Goal: Task Accomplishment & Management: Manage account settings

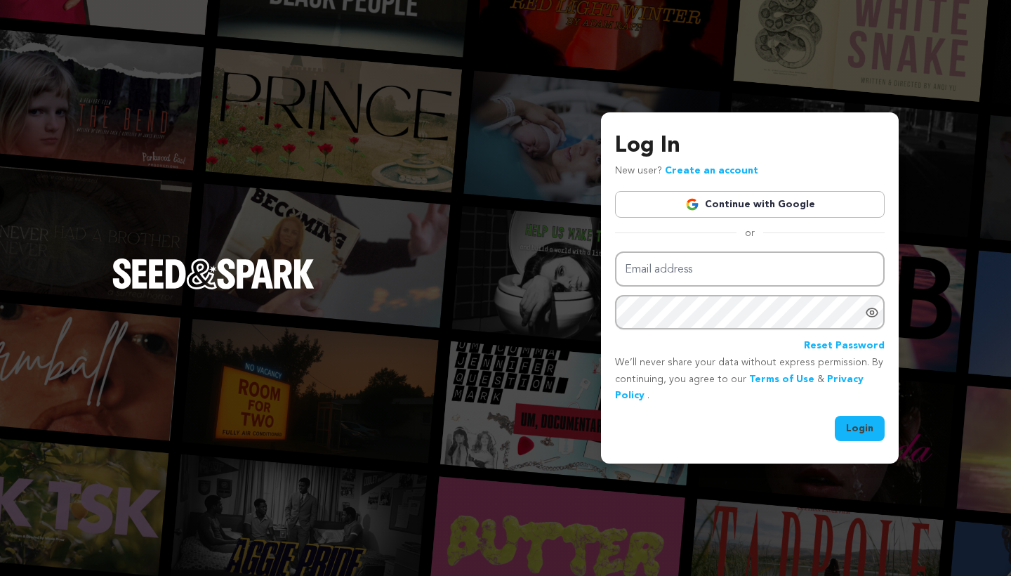
click at [810, 210] on link "Continue with Google" at bounding box center [750, 204] width 270 height 27
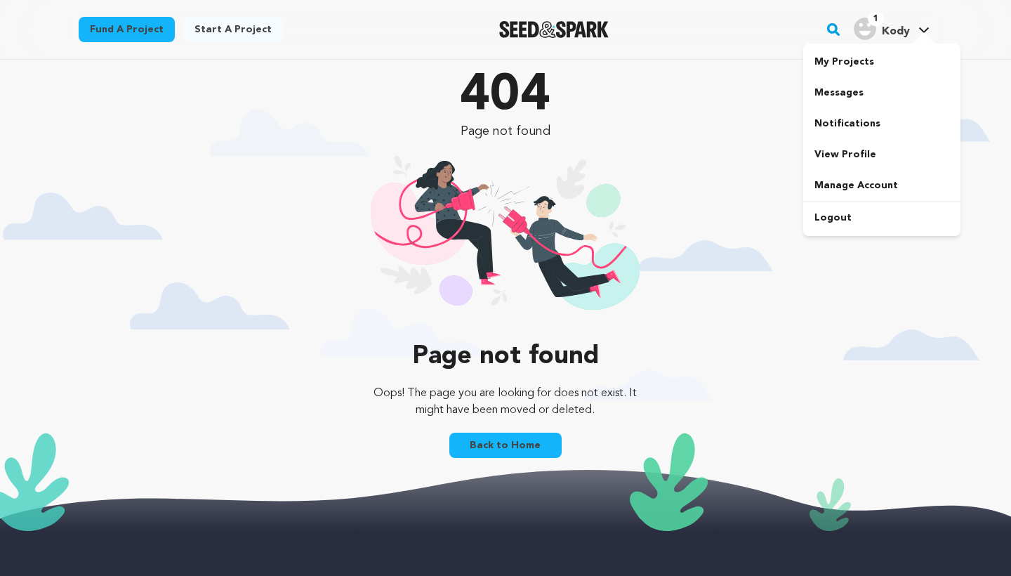
click at [877, 37] on div "1 Kody" at bounding box center [882, 29] width 56 height 22
click at [875, 55] on link "My Projects" at bounding box center [881, 61] width 157 height 31
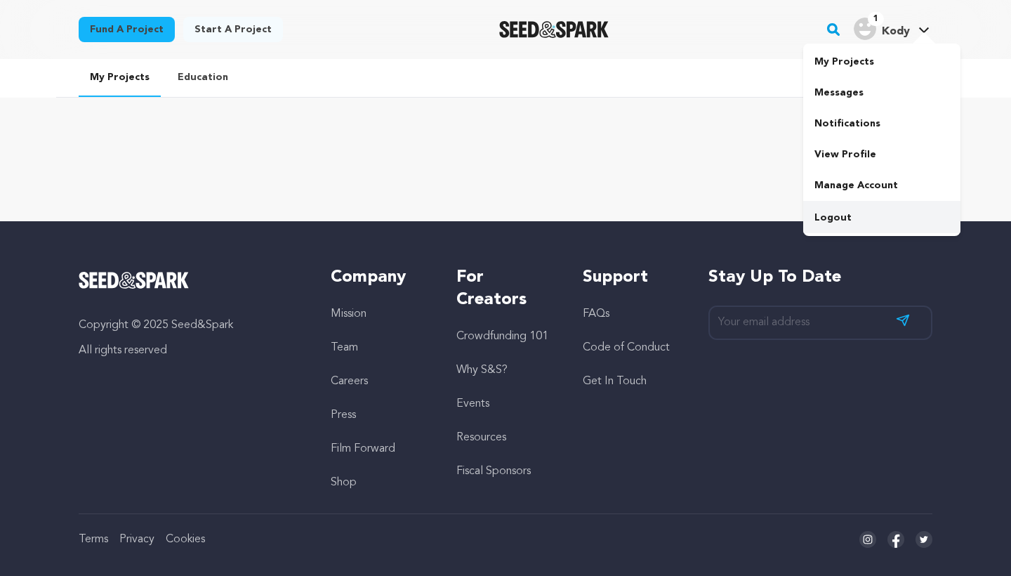
click at [855, 217] on link "Logout" at bounding box center [881, 217] width 157 height 31
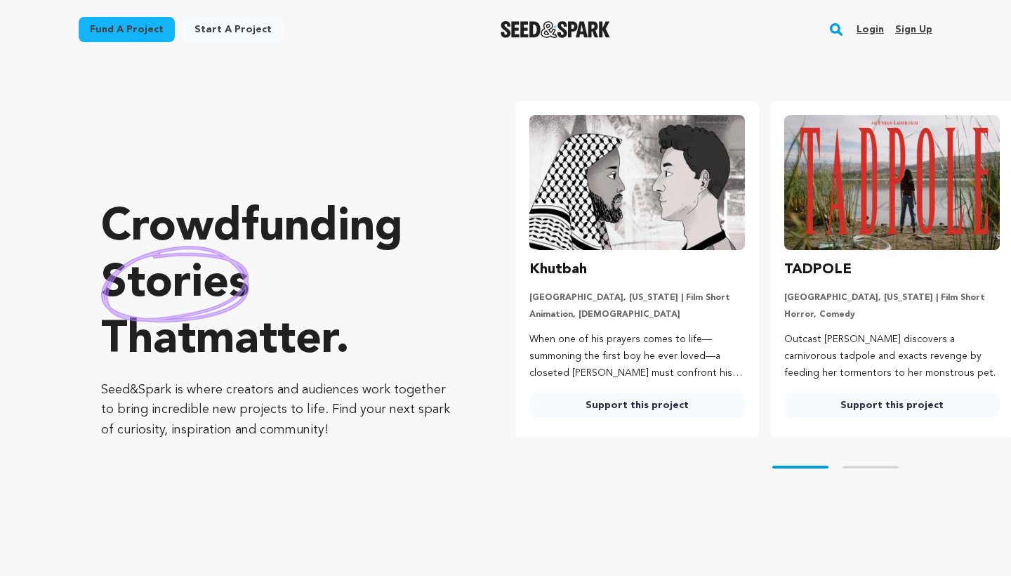
click at [877, 32] on link "Login" at bounding box center [869, 29] width 27 height 22
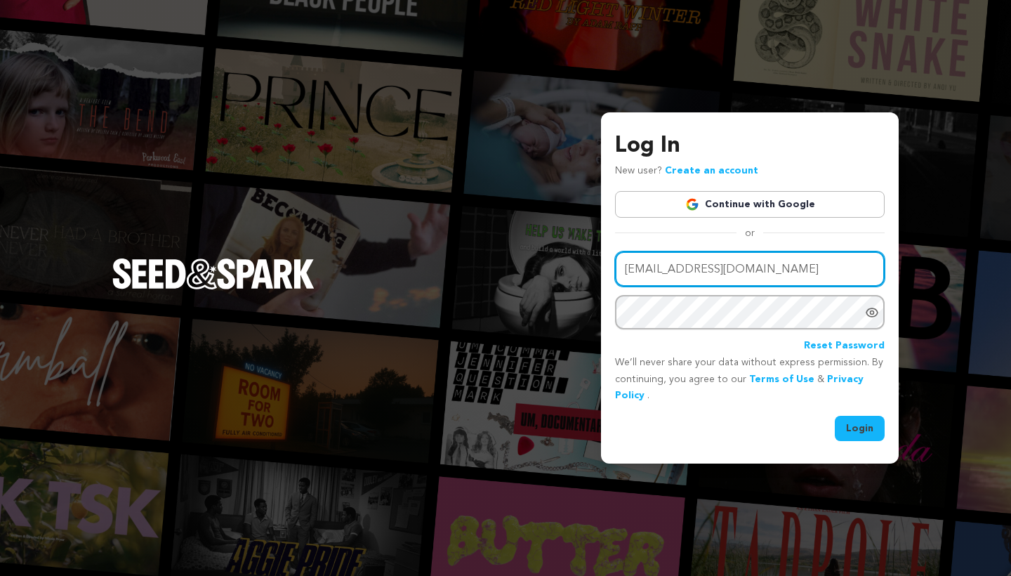
type input "kodyhargett@icloud.com"
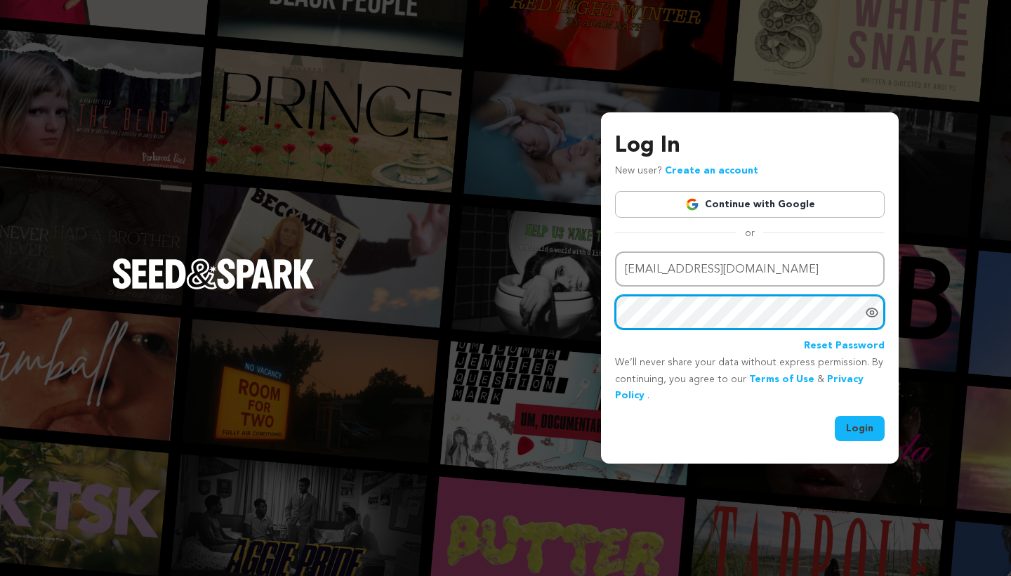
click at [860, 427] on button "Login" at bounding box center [860, 428] width 50 height 25
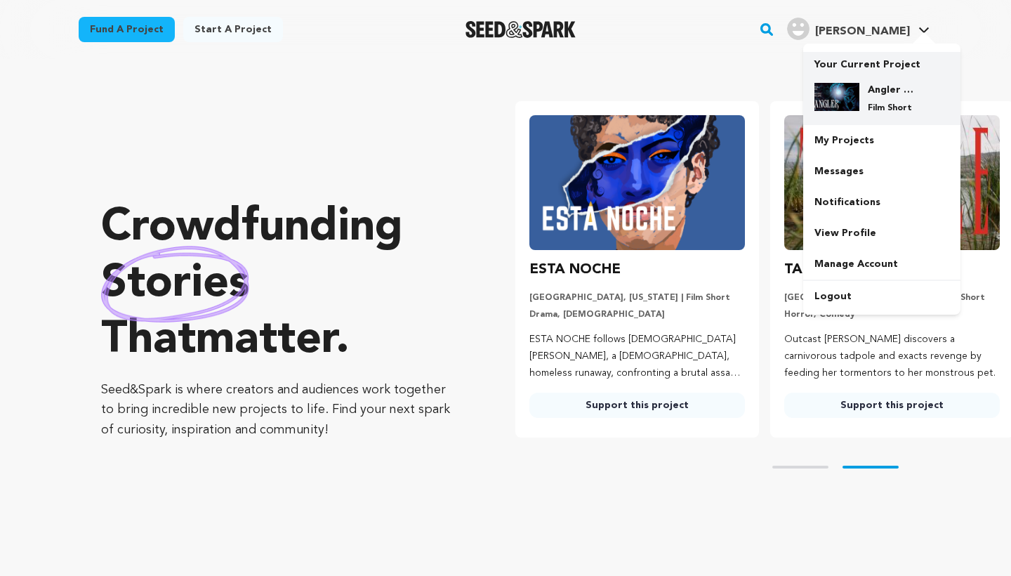
scroll to position [0, 261]
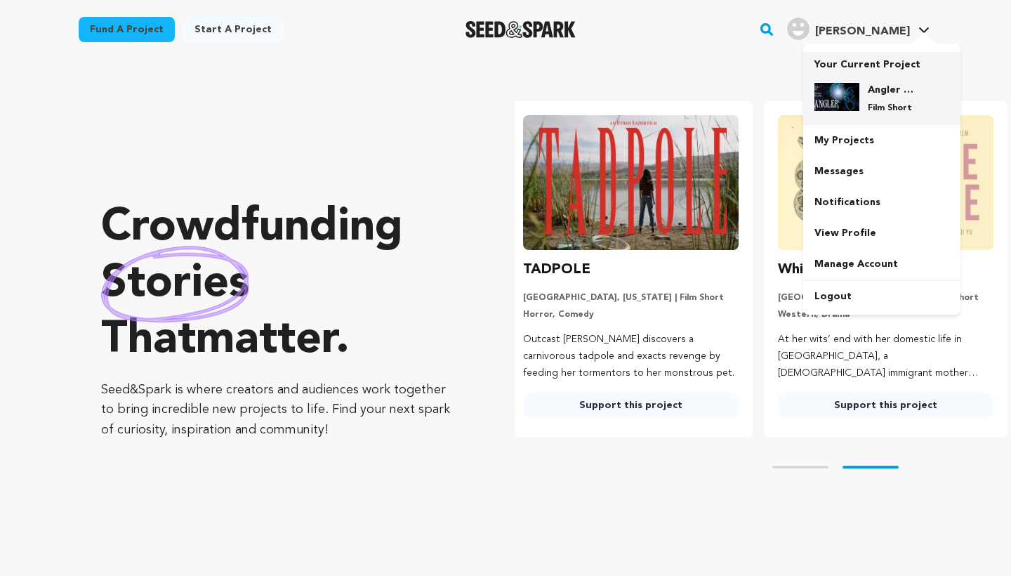
click at [894, 89] on h4 "Angler Film" at bounding box center [893, 90] width 51 height 14
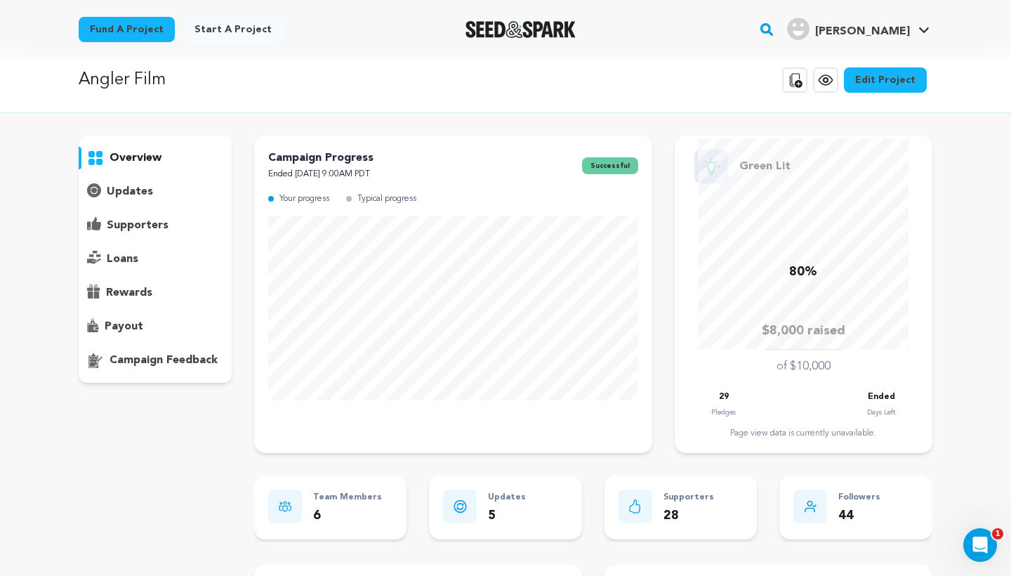
click at [129, 325] on p "payout" at bounding box center [124, 326] width 39 height 17
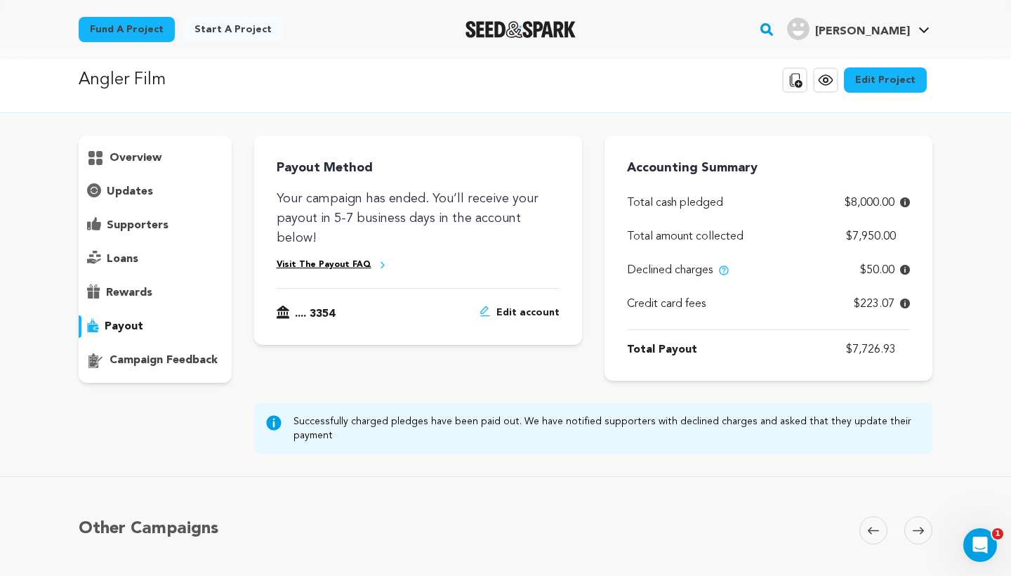
click at [128, 293] on p "rewards" at bounding box center [129, 292] width 46 height 17
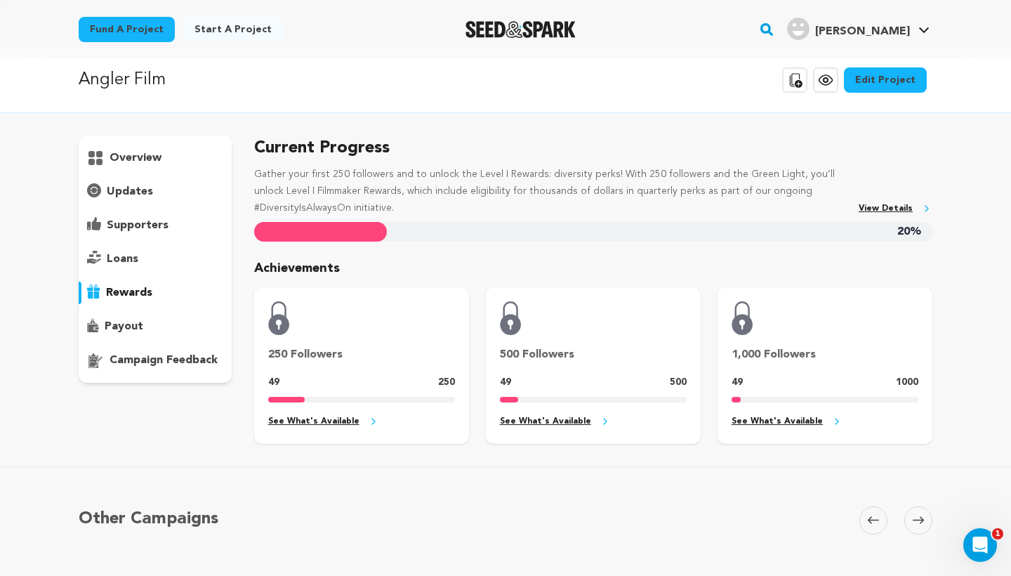
click at [131, 226] on p "supporters" at bounding box center [138, 225] width 62 height 17
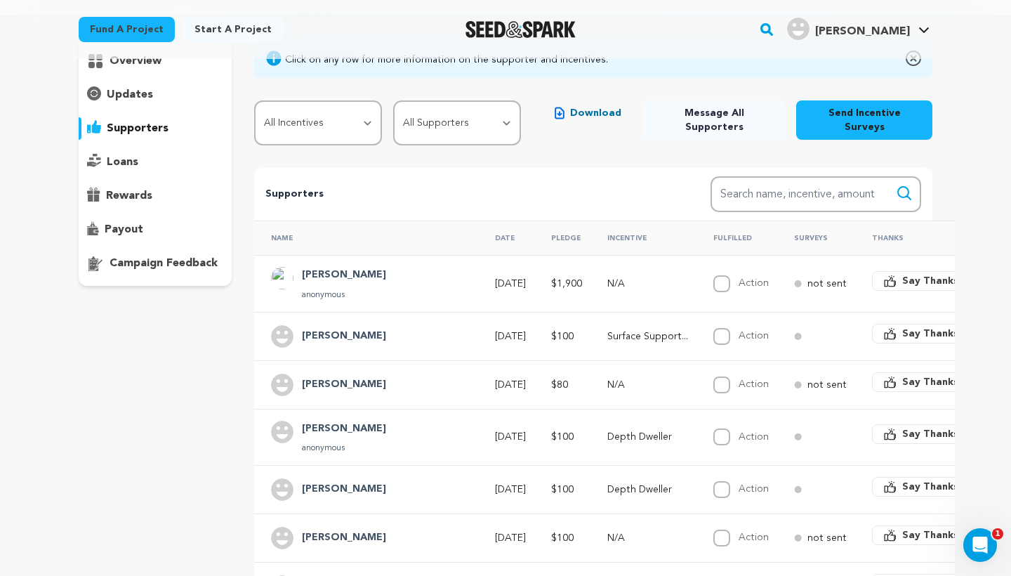
scroll to position [108, 0]
click at [133, 227] on p "payout" at bounding box center [124, 229] width 39 height 17
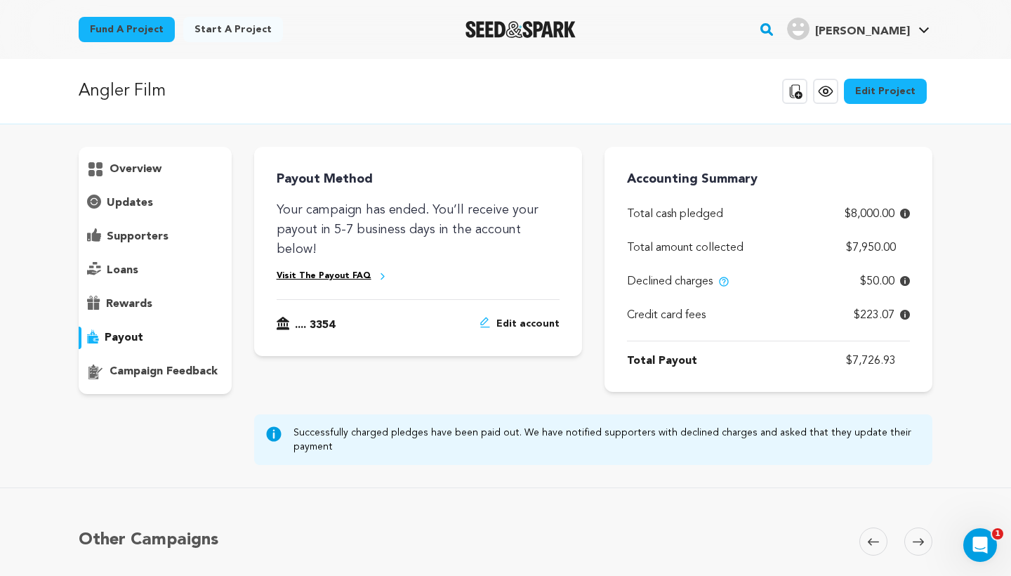
click at [139, 199] on p "updates" at bounding box center [130, 202] width 46 height 17
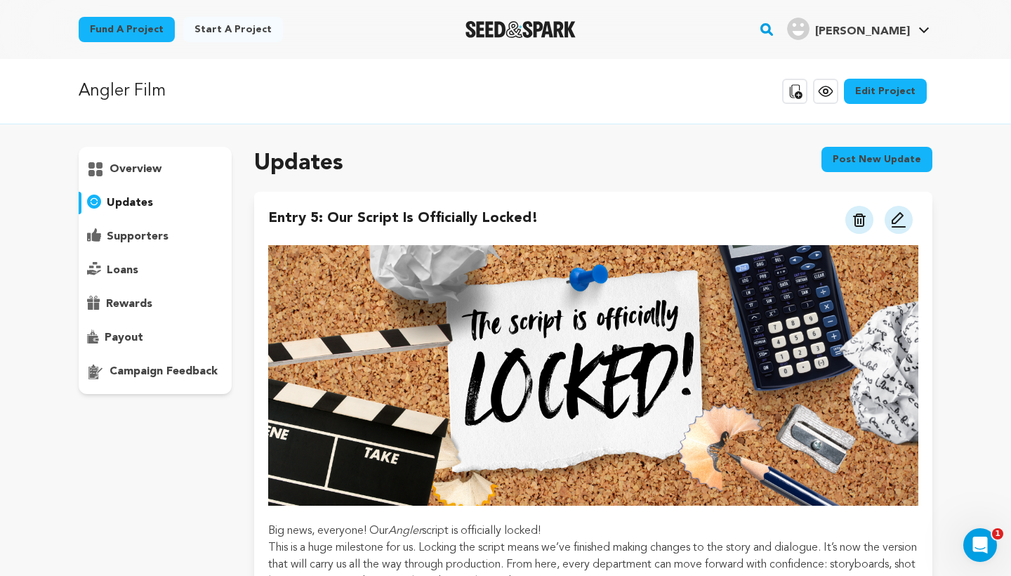
click at [144, 230] on p "supporters" at bounding box center [138, 236] width 62 height 17
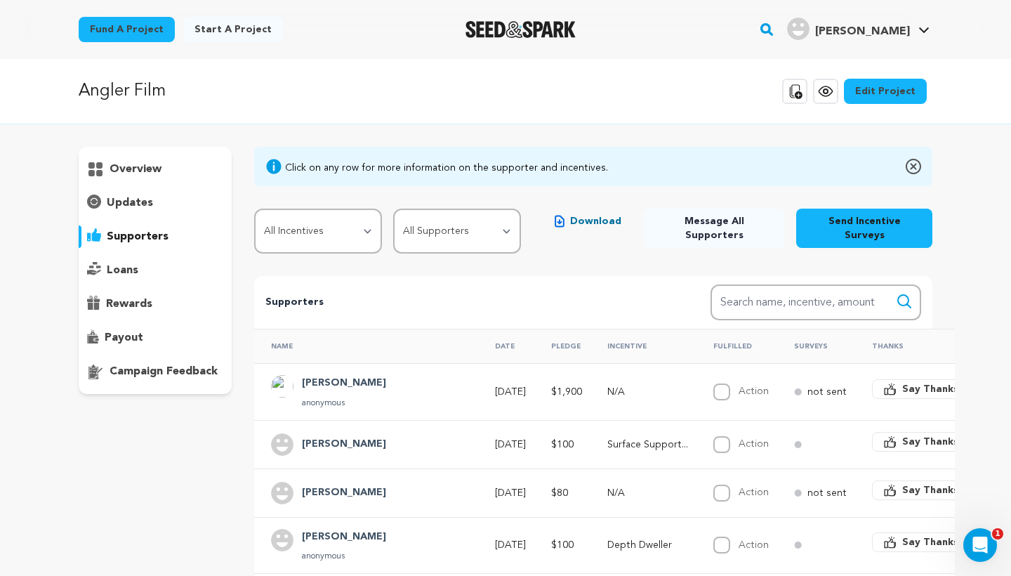
click at [618, 219] on span "Download" at bounding box center [595, 221] width 51 height 14
click at [132, 331] on p "payout" at bounding box center [124, 337] width 39 height 17
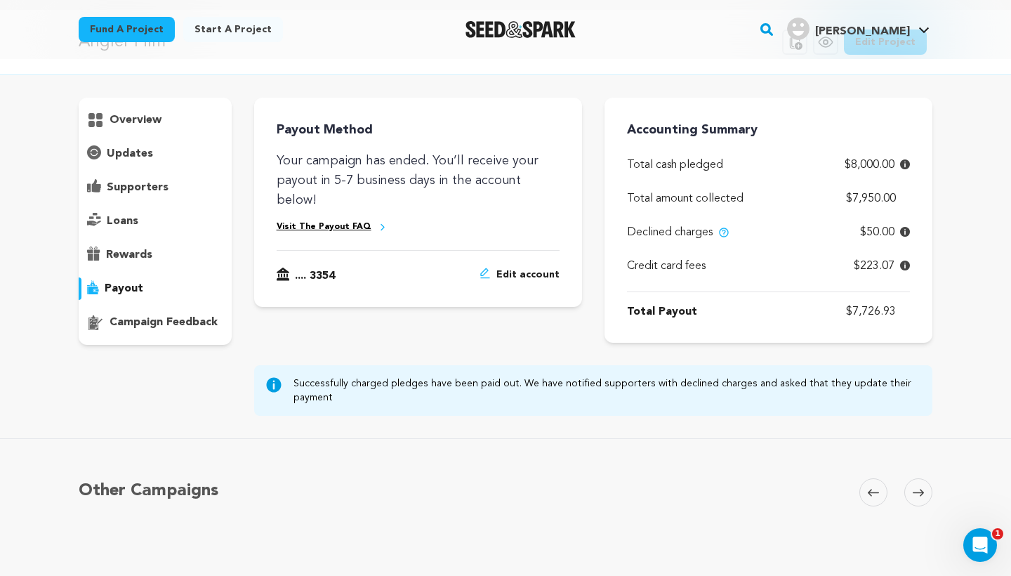
scroll to position [37, 0]
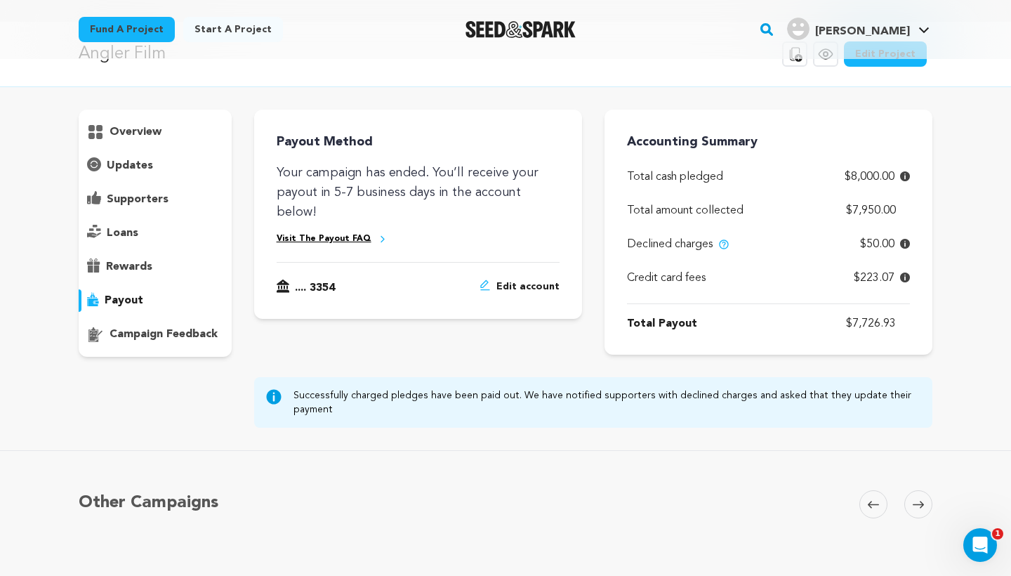
click at [726, 248] on img at bounding box center [723, 244] width 11 height 11
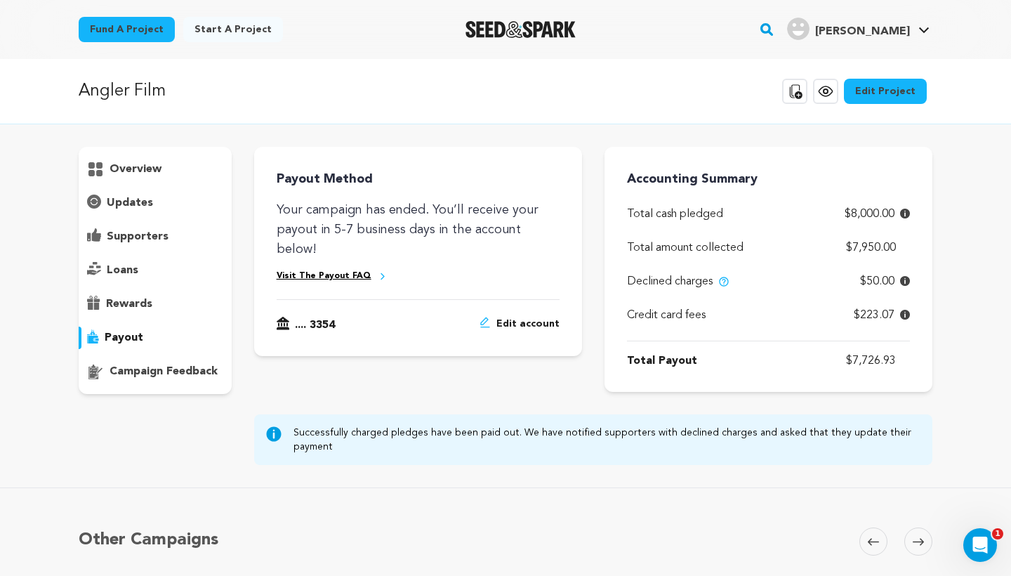
scroll to position [0, 0]
click at [121, 196] on p "updates" at bounding box center [130, 202] width 46 height 17
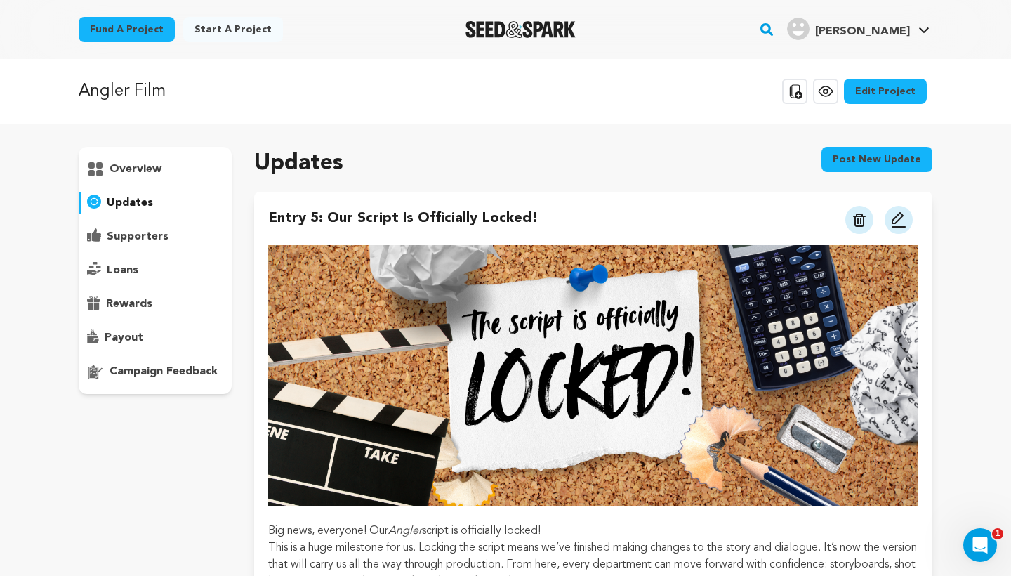
click at [133, 154] on div "overview" at bounding box center [155, 270] width 153 height 247
click at [135, 161] on p "overview" at bounding box center [136, 169] width 52 height 17
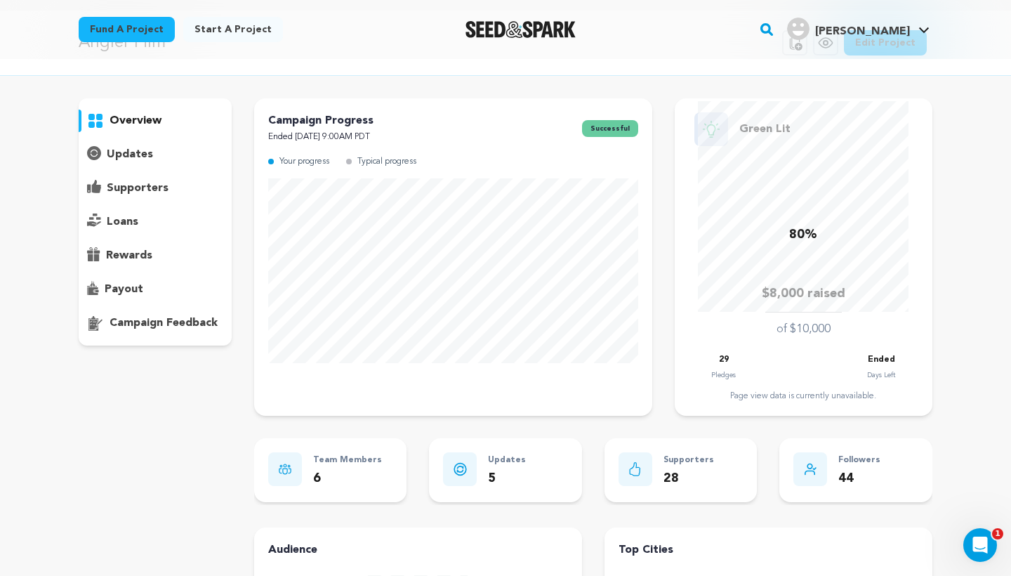
scroll to position [29, 0]
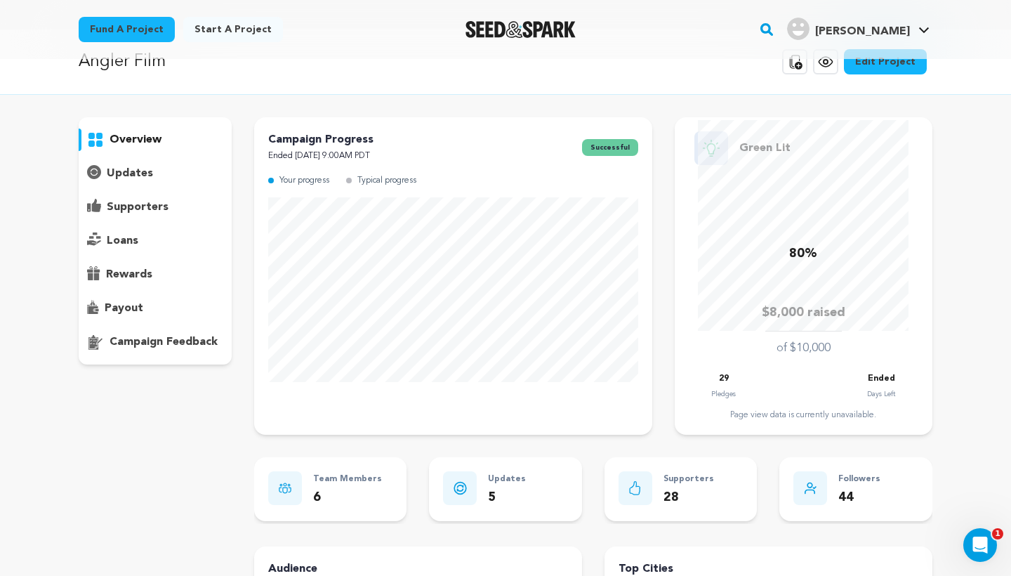
click at [812, 331] on div "$8,000 raised of $10,000" at bounding box center [804, 330] width 230 height 54
click at [806, 251] on p "80%" at bounding box center [803, 254] width 28 height 20
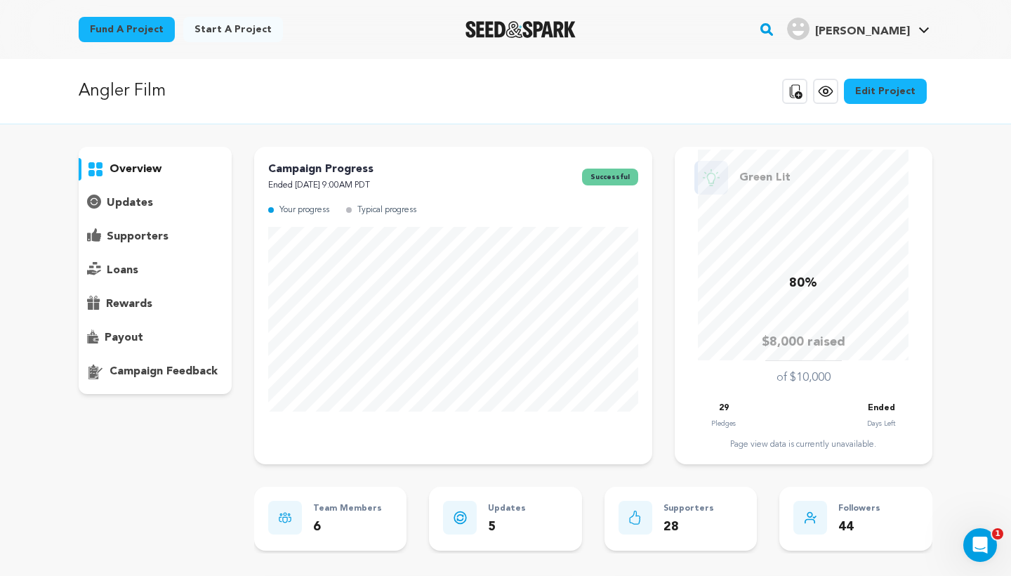
scroll to position [0, 0]
click at [126, 211] on p "updates" at bounding box center [130, 202] width 46 height 17
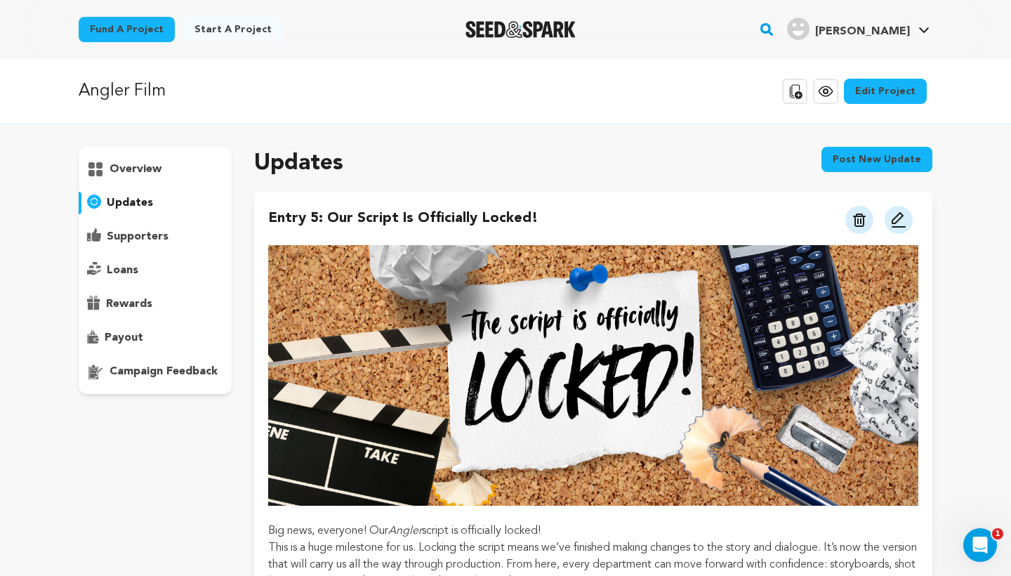
click at [145, 246] on div "supporters" at bounding box center [155, 236] width 153 height 22
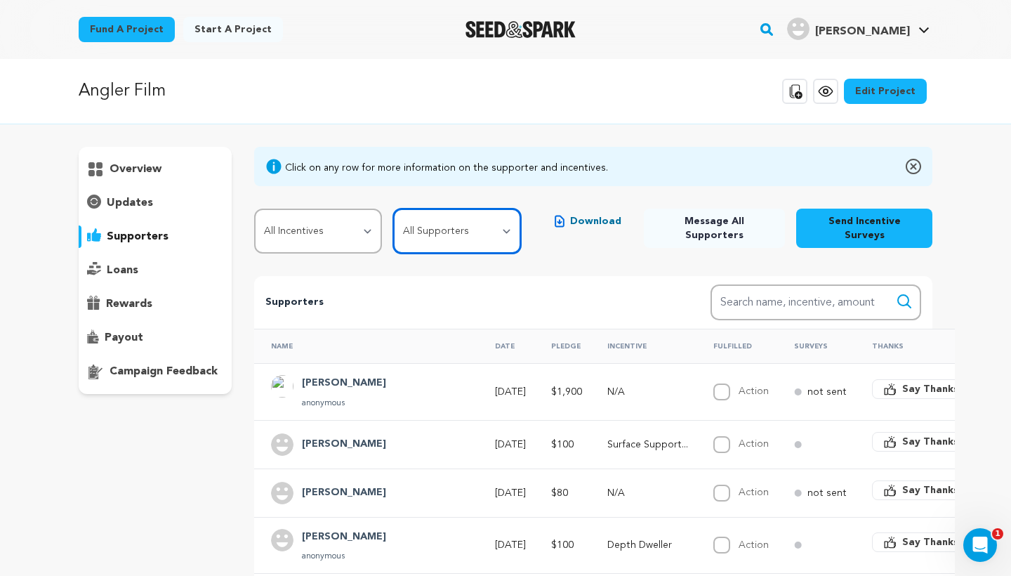
select select "pledge_incomplete"
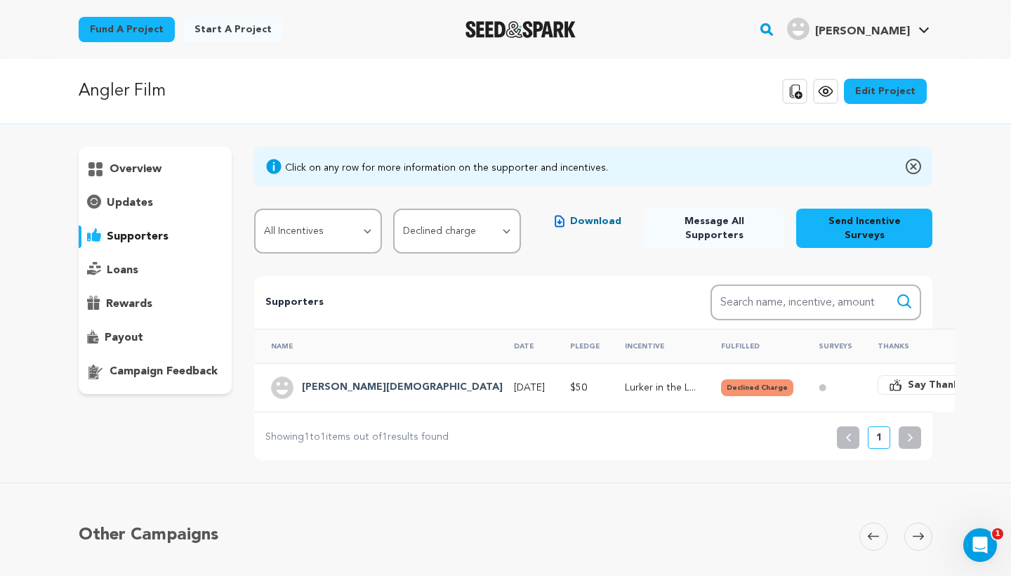
click at [124, 306] on p "rewards" at bounding box center [129, 304] width 46 height 17
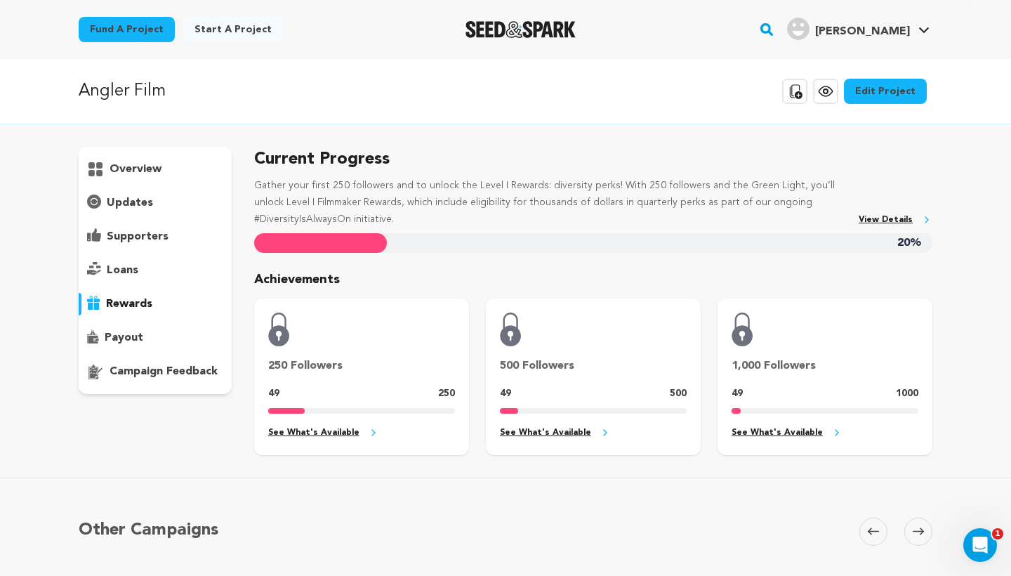
click at [141, 202] on p "updates" at bounding box center [130, 202] width 46 height 17
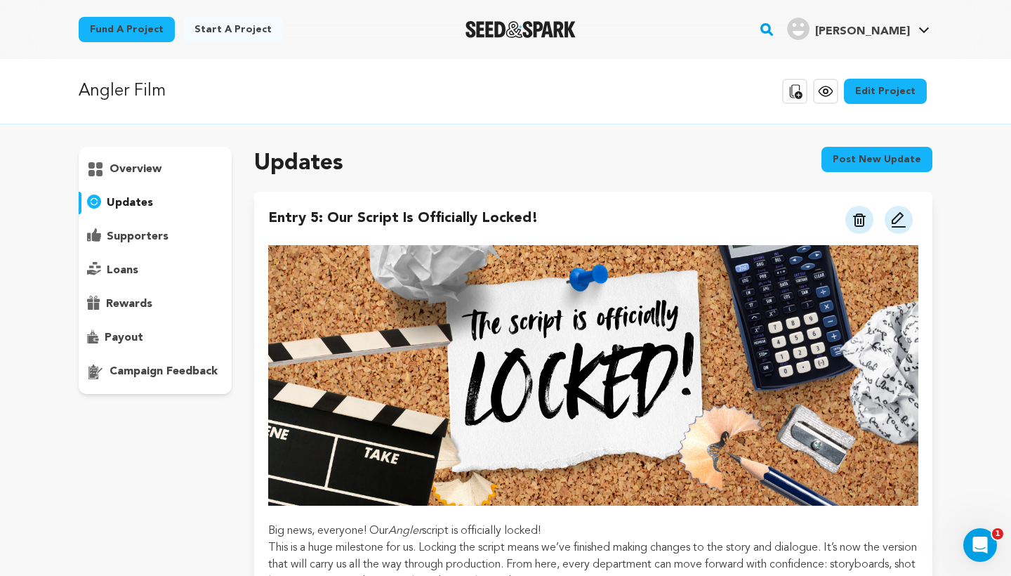
click at [132, 296] on p "rewards" at bounding box center [129, 304] width 46 height 17
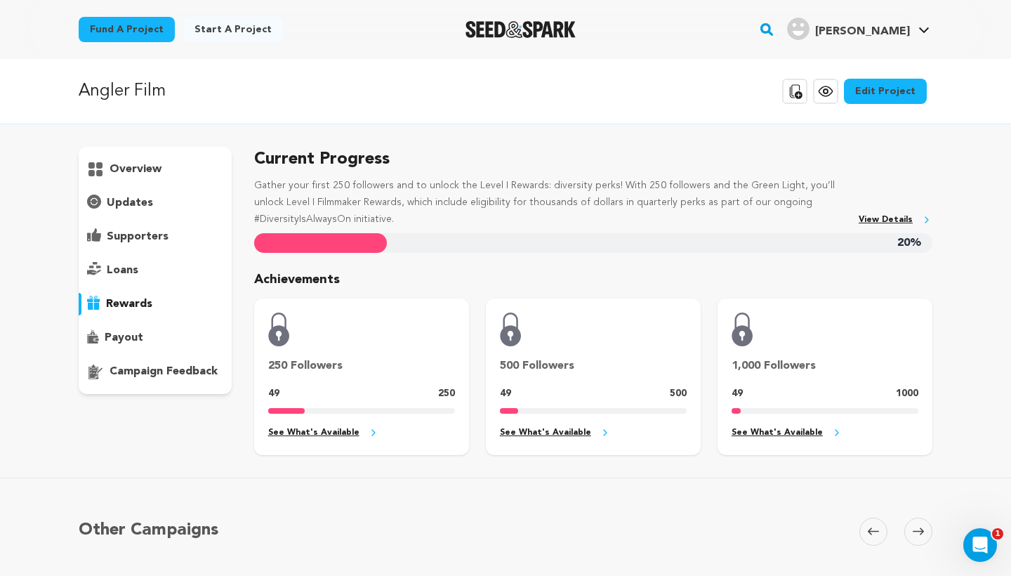
click at [117, 338] on p "payout" at bounding box center [124, 337] width 39 height 17
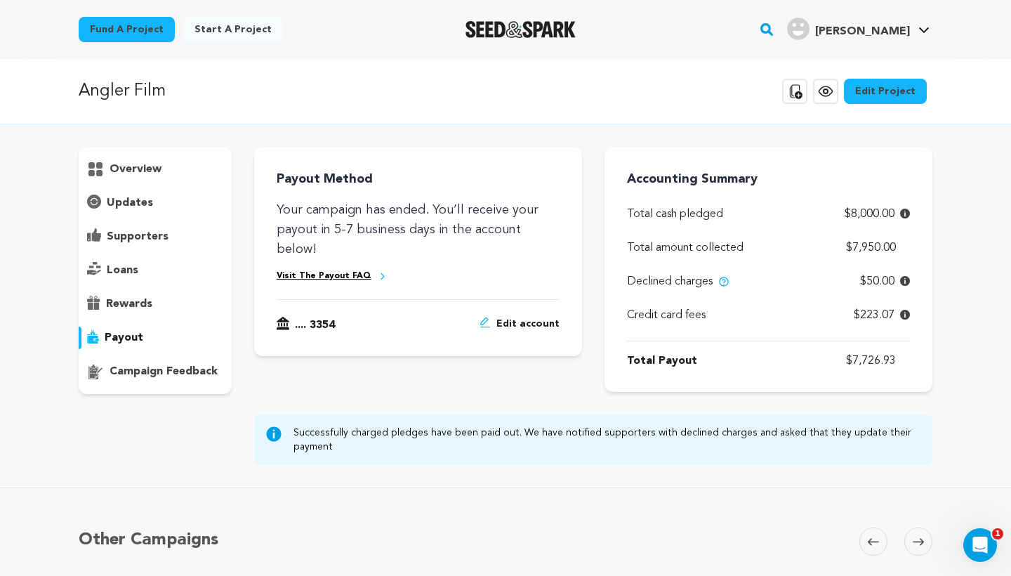
click at [132, 367] on p "campaign feedback" at bounding box center [164, 371] width 108 height 17
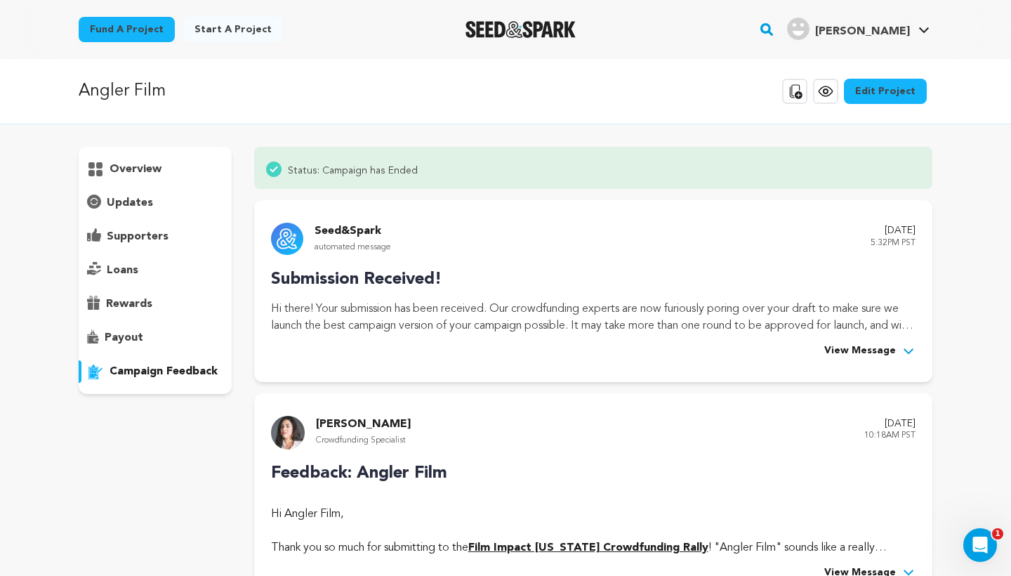
click at [126, 338] on p "payout" at bounding box center [124, 337] width 39 height 17
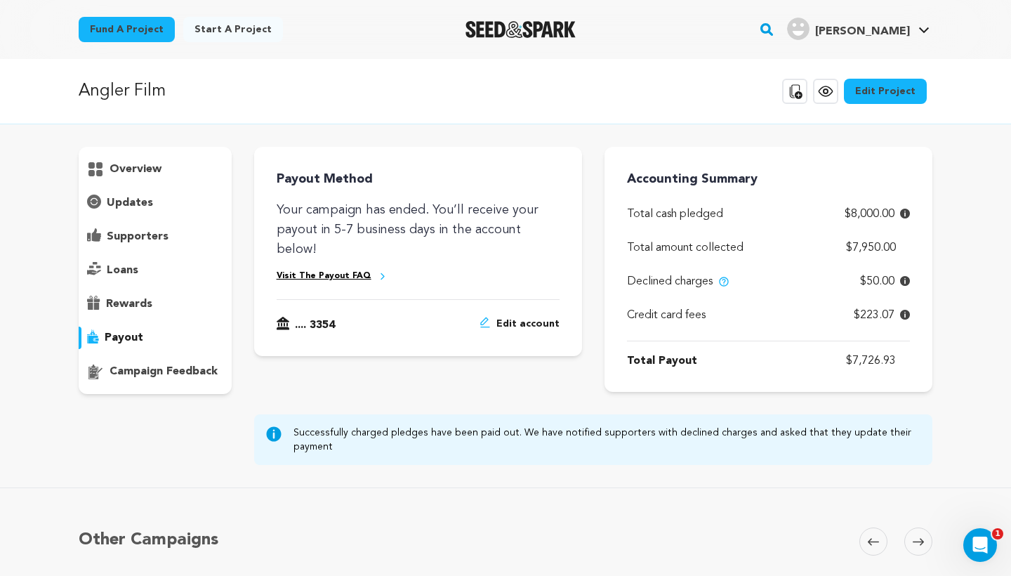
click at [512, 317] on span "Edit account" at bounding box center [527, 325] width 63 height 17
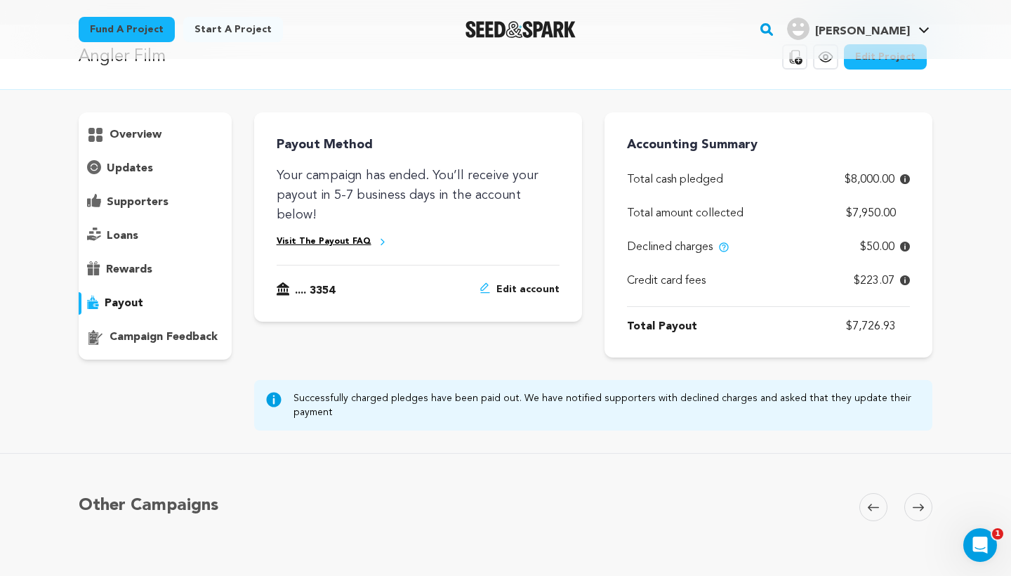
scroll to position [17, 0]
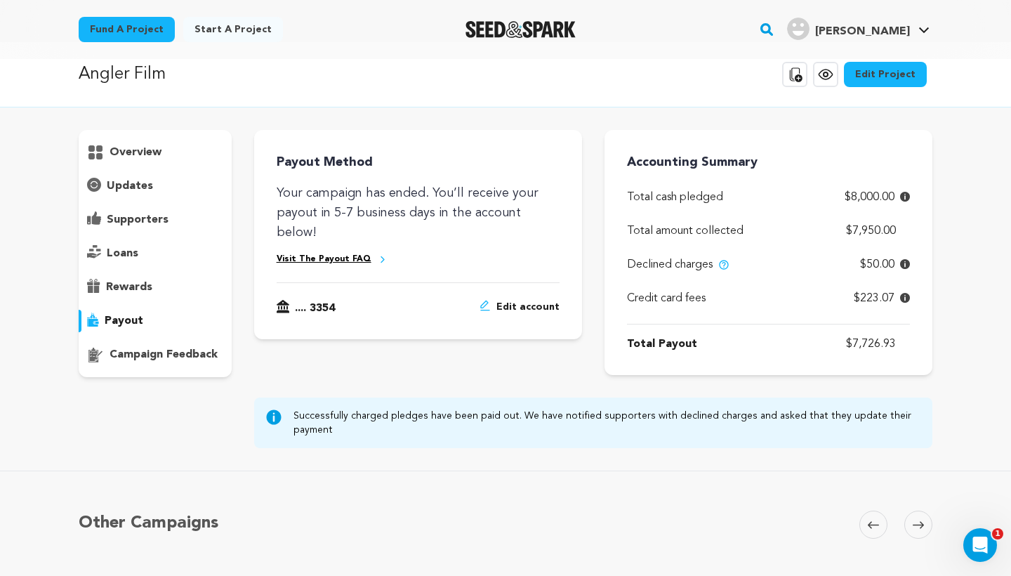
click at [819, 359] on div "Accounting Summary Total cash pledged $8,000.00 Total amount collected $7,950.0…" at bounding box center [768, 252] width 328 height 245
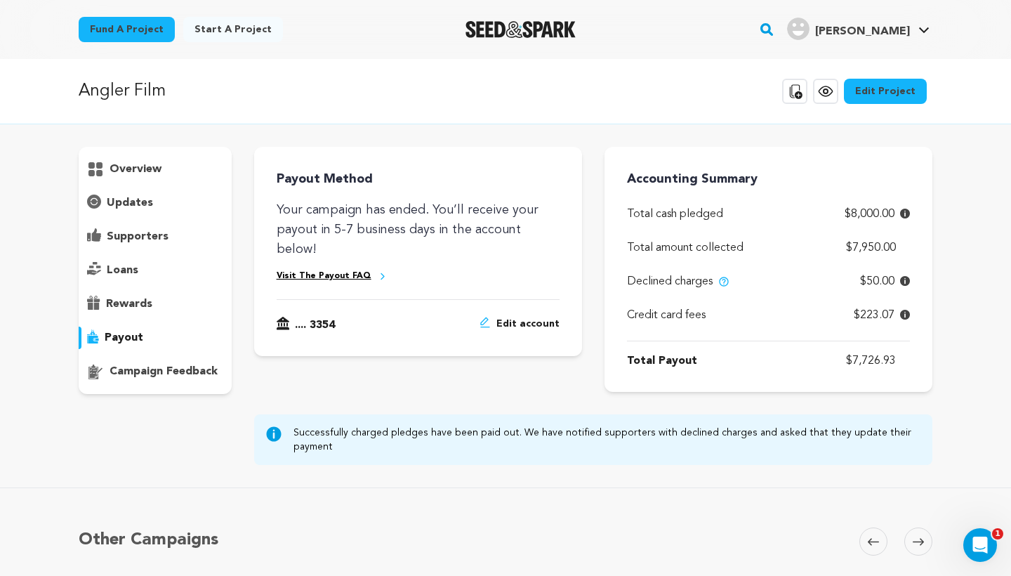
scroll to position [0, 0]
click at [876, 96] on link "Edit Project" at bounding box center [885, 91] width 83 height 25
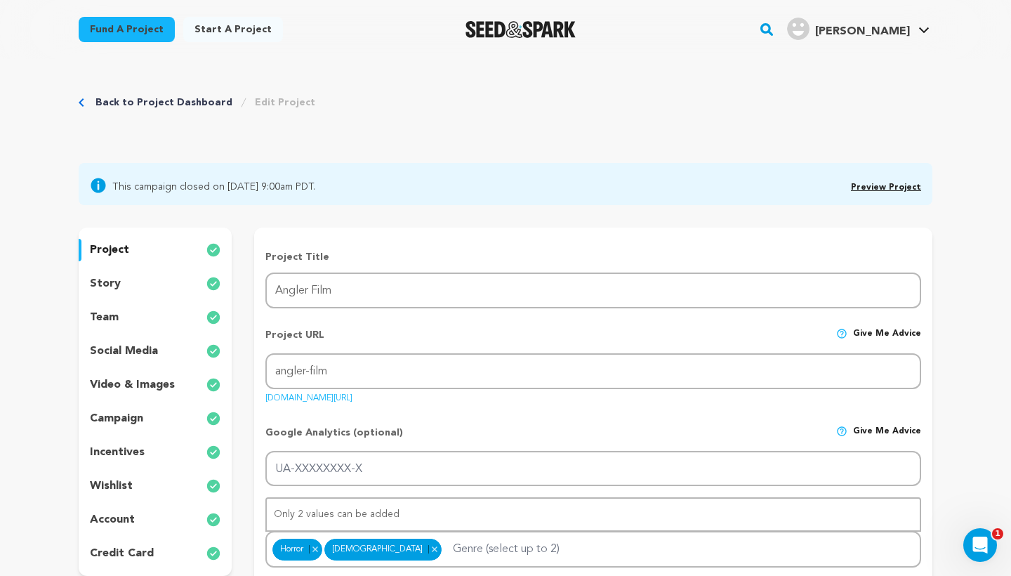
click at [90, 97] on div "Back to Project Dashboard Edit Project" at bounding box center [197, 102] width 237 height 14
click at [87, 97] on div "Back to Project Dashboard Edit Project" at bounding box center [197, 102] width 237 height 14
click at [81, 104] on icon "Breadcrumb" at bounding box center [81, 102] width 5 height 8
click at [131, 98] on link "Back to Project Dashboard" at bounding box center [163, 102] width 137 height 14
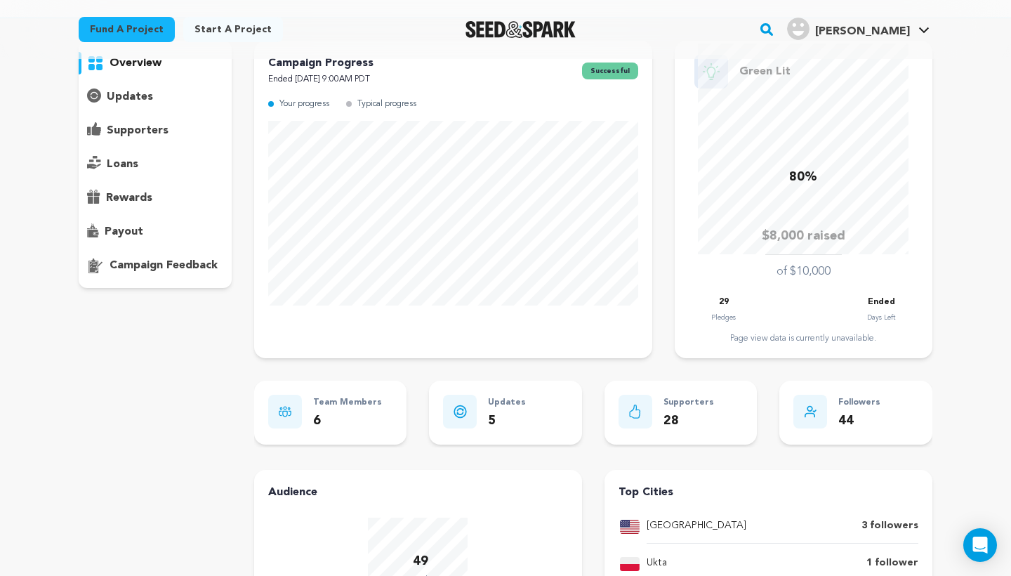
scroll to position [106, 0]
click at [520, 406] on p "Updates" at bounding box center [507, 403] width 38 height 16
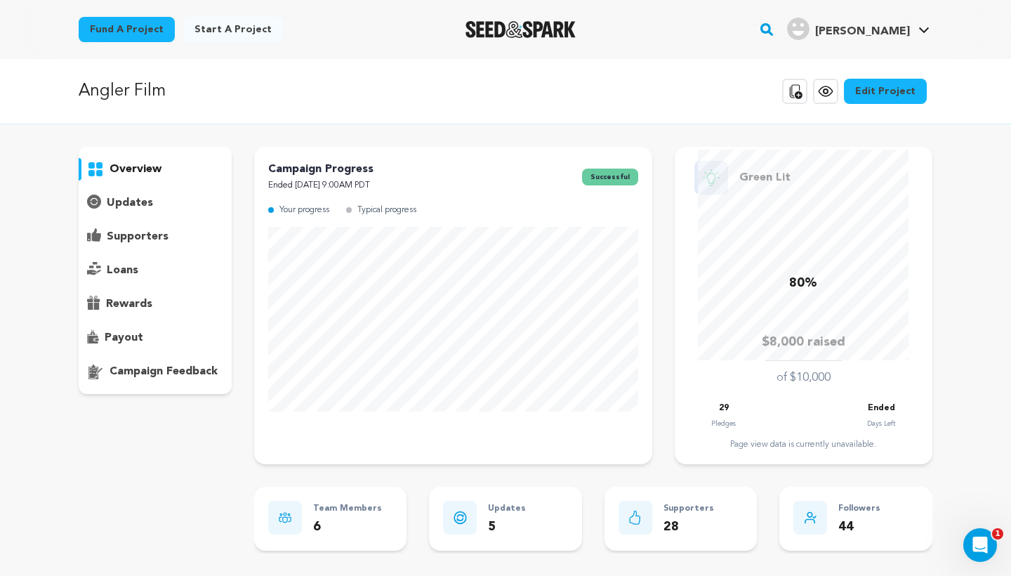
scroll to position [0, 0]
click at [130, 344] on p "payout" at bounding box center [124, 337] width 39 height 17
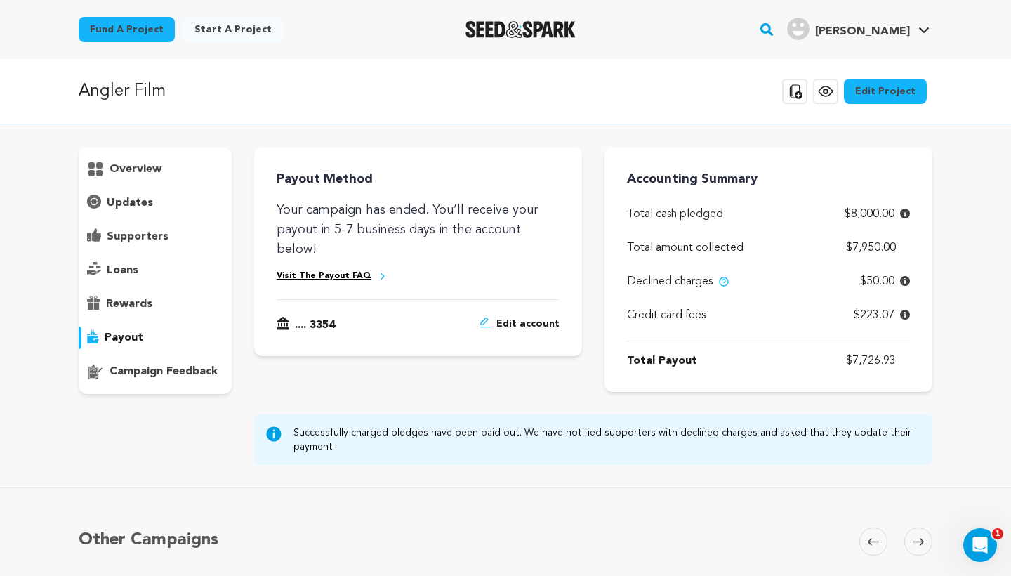
click at [532, 317] on span "Edit account" at bounding box center [527, 325] width 63 height 17
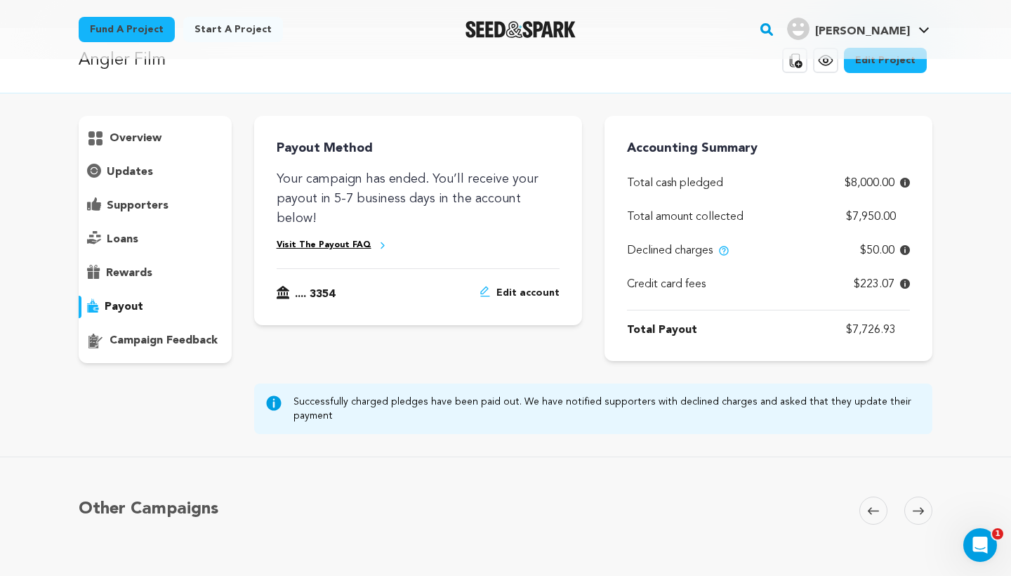
scroll to position [30, 0]
click at [901, 293] on span at bounding box center [905, 286] width 10 height 14
click at [905, 287] on icon at bounding box center [905, 284] width 10 height 10
click at [905, 246] on icon at bounding box center [905, 251] width 10 height 10
